Goal: Navigation & Orientation: Find specific page/section

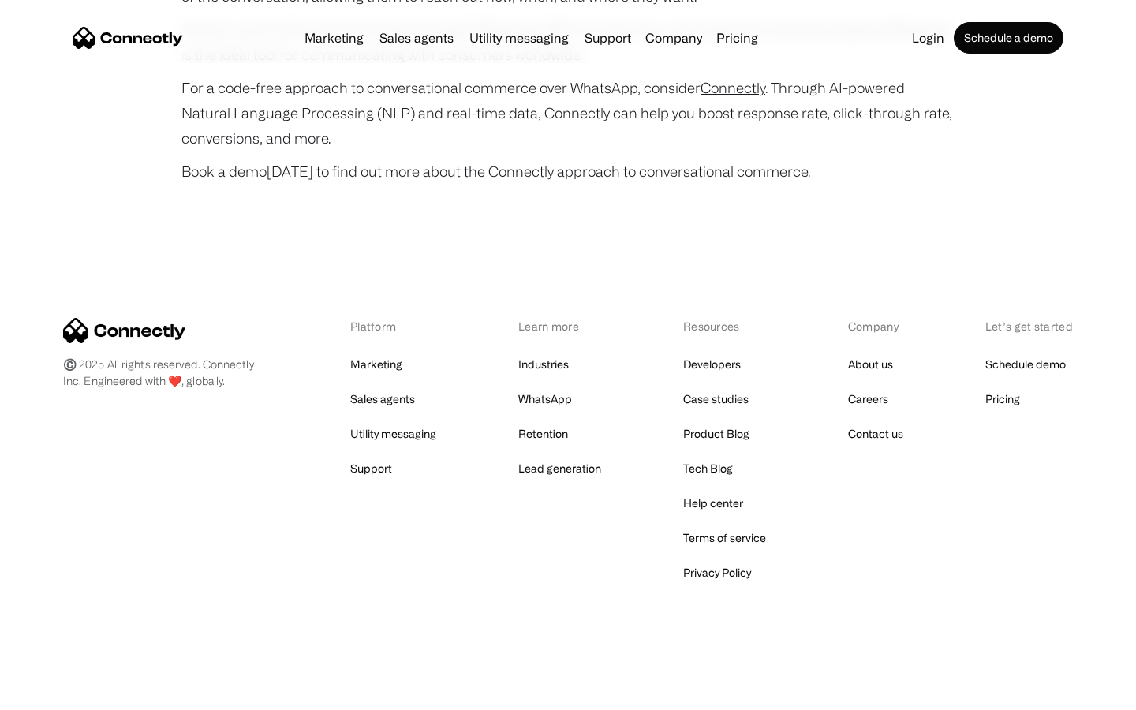
scroll to position [6237, 0]
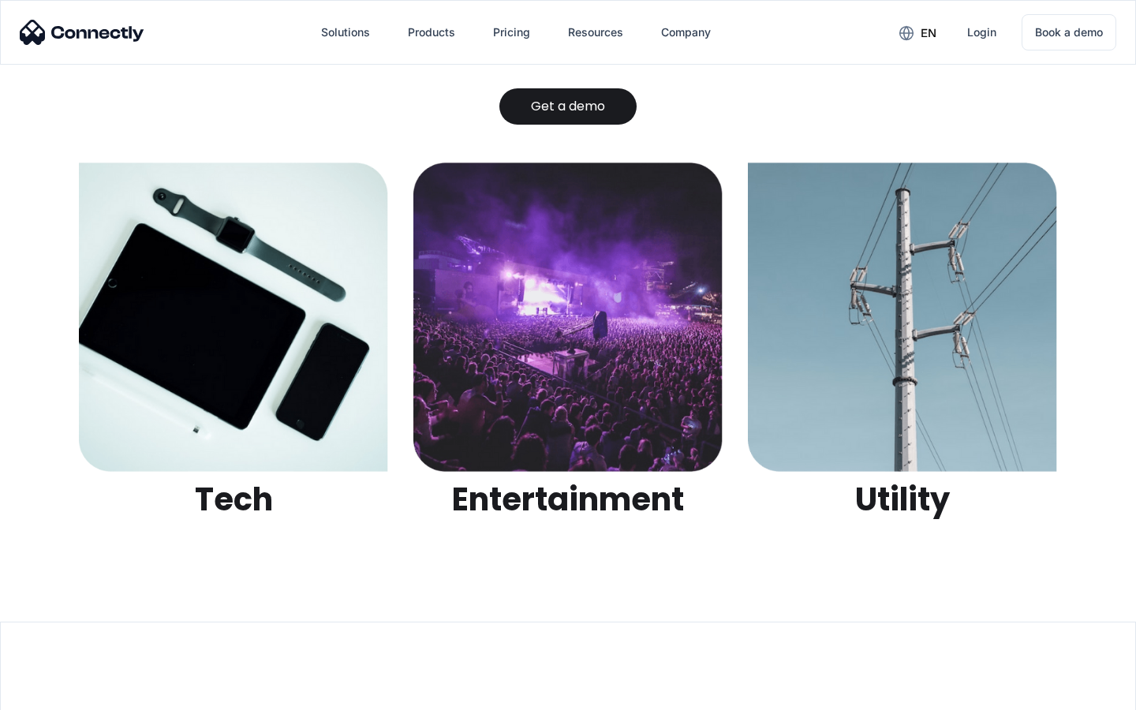
scroll to position [4978, 0]
